Goal: Check status: Check status

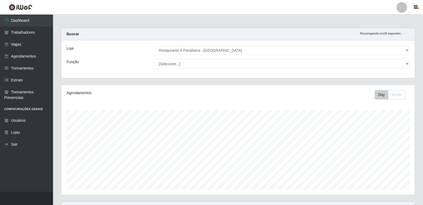
select select "342"
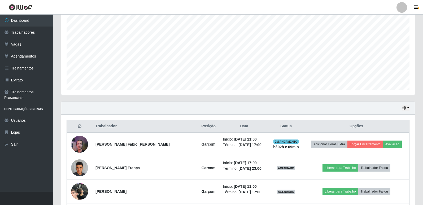
scroll to position [110, 353]
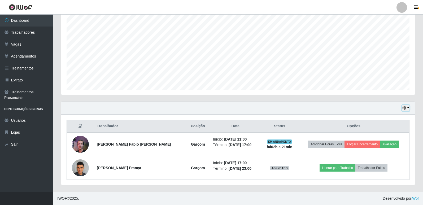
click at [404, 106] on button "button" at bounding box center [405, 108] width 7 height 6
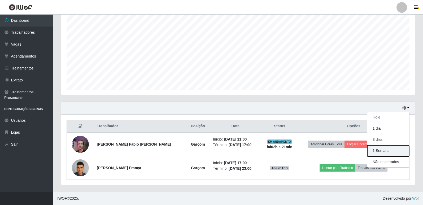
click at [389, 151] on button "1 Semana" at bounding box center [388, 150] width 42 height 11
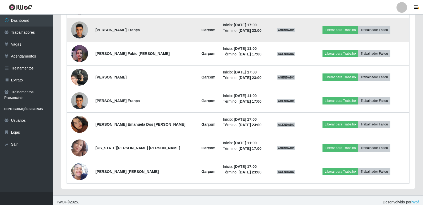
scroll to position [336, 0]
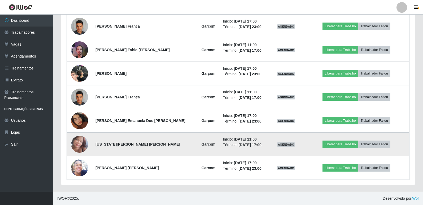
click at [78, 149] on img at bounding box center [79, 144] width 17 height 23
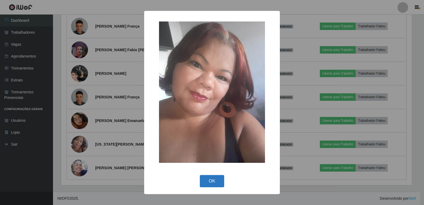
click at [211, 187] on button "OK" at bounding box center [212, 181] width 25 height 12
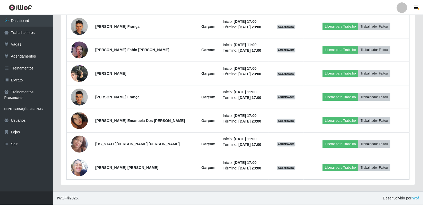
scroll to position [110, 353]
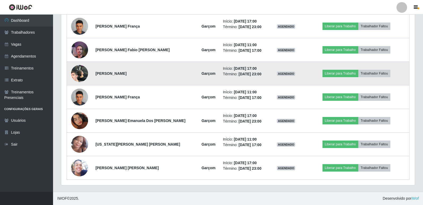
click at [77, 71] on img at bounding box center [79, 73] width 17 height 37
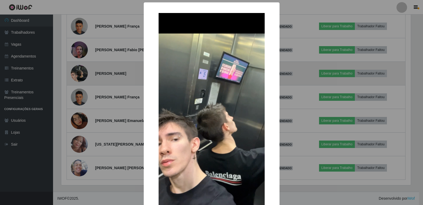
scroll to position [110, 351]
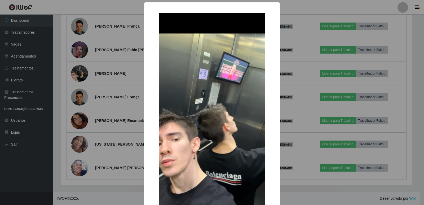
click at [290, 191] on div "× OK Cancel" at bounding box center [212, 102] width 424 height 205
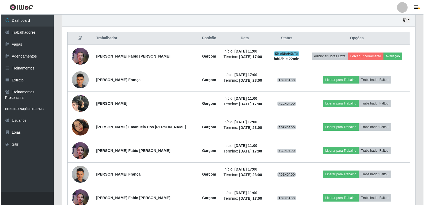
scroll to position [187, 0]
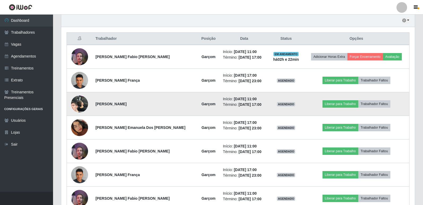
click at [82, 107] on img at bounding box center [79, 104] width 17 height 37
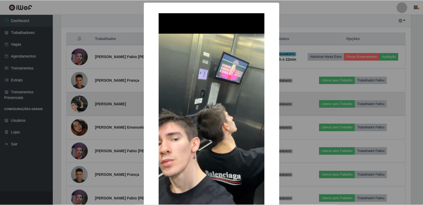
scroll to position [110, 351]
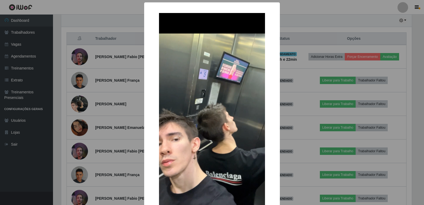
click at [269, 77] on div "×" at bounding box center [211, 128] width 125 height 240
click at [288, 98] on div "× OK Cancel" at bounding box center [212, 102] width 424 height 205
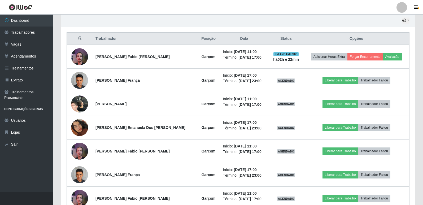
scroll to position [110, 353]
